Goal: Task Accomplishment & Management: Manage account settings

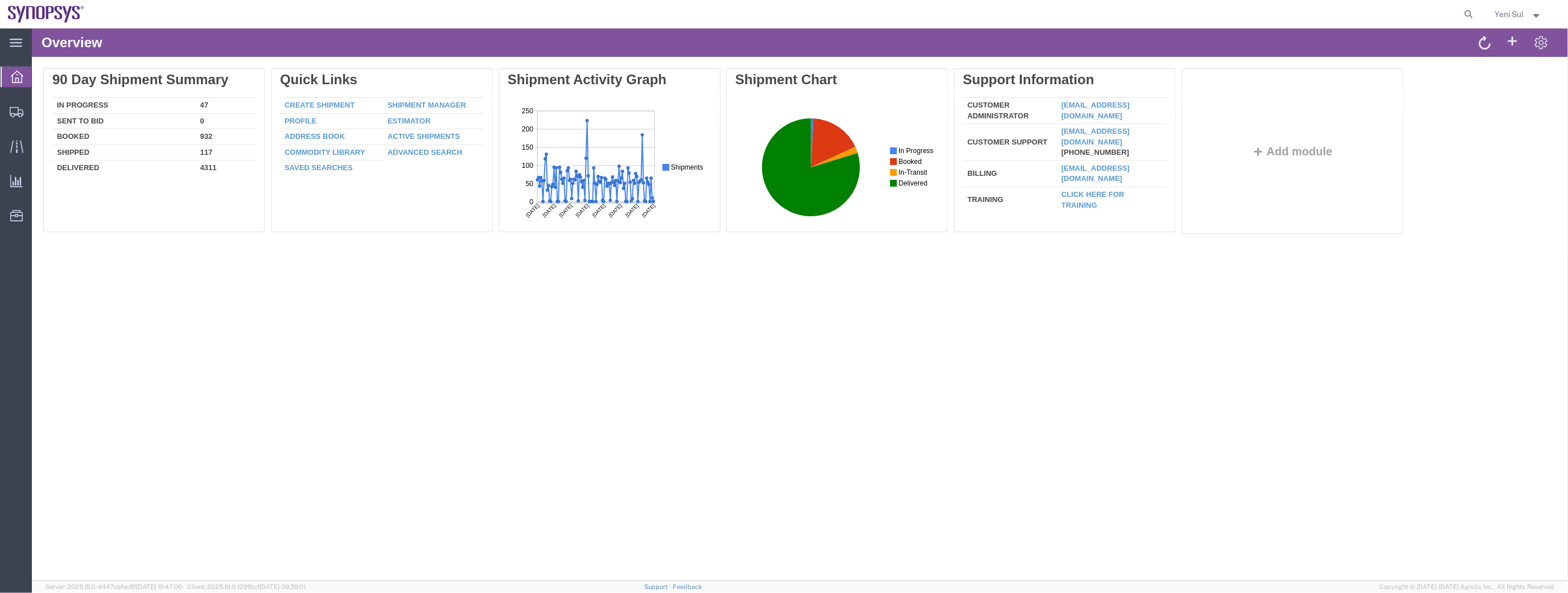
drag, startPoint x: 597, startPoint y: 450, endPoint x: 533, endPoint y: 408, distance: 76.6
click at [589, 444] on div "Overview Delete 90 Day Shipment Summary In Progress 47 Sent To Bid 0 Booked 932…" at bounding box center [800, 304] width 1536 height 553
click at [0, 0] on span "Shipment Manager" at bounding box center [0, 0] width 0 height 0
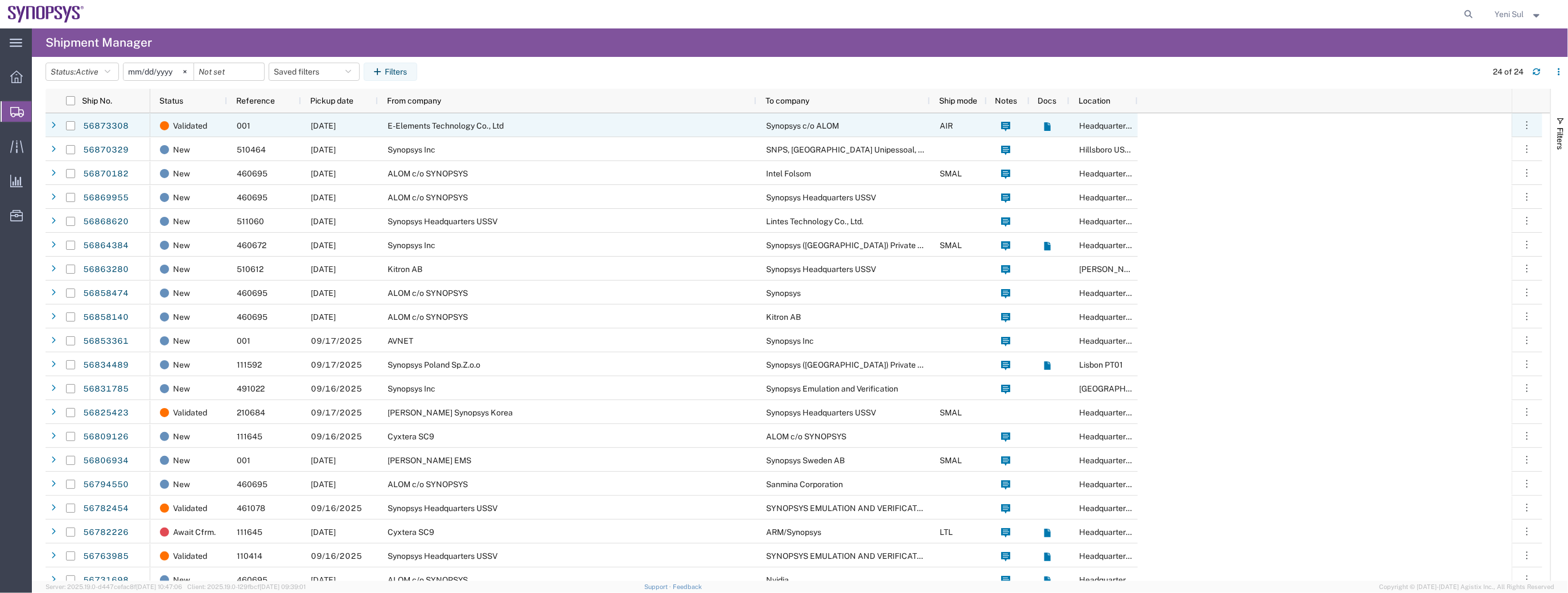
click at [336, 123] on span "09/19/2025" at bounding box center [323, 126] width 25 height 9
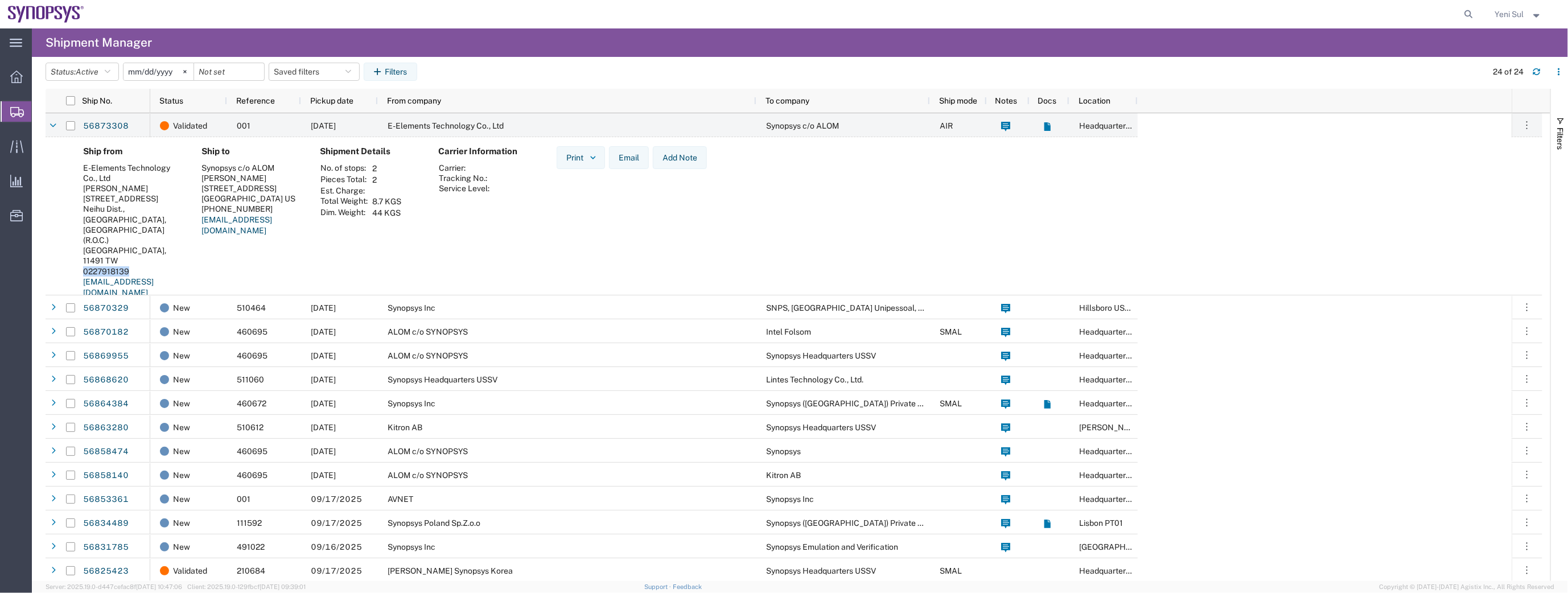
drag, startPoint x: 136, startPoint y: 251, endPoint x: 83, endPoint y: 245, distance: 53.3
click at [83, 267] on div "0227918139" at bounding box center [133, 272] width 100 height 10
copy div "0227918139"
